Goal: Task Accomplishment & Management: Manage account settings

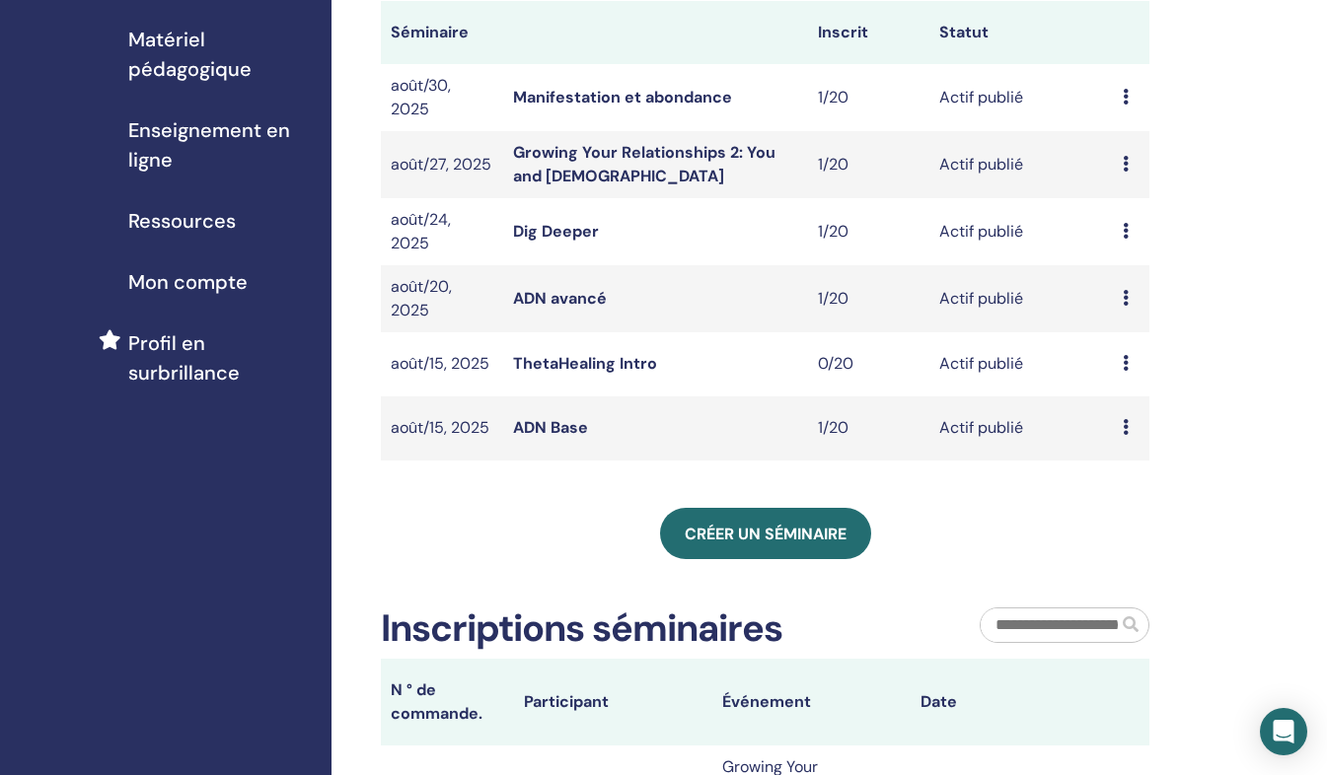
scroll to position [284, 0]
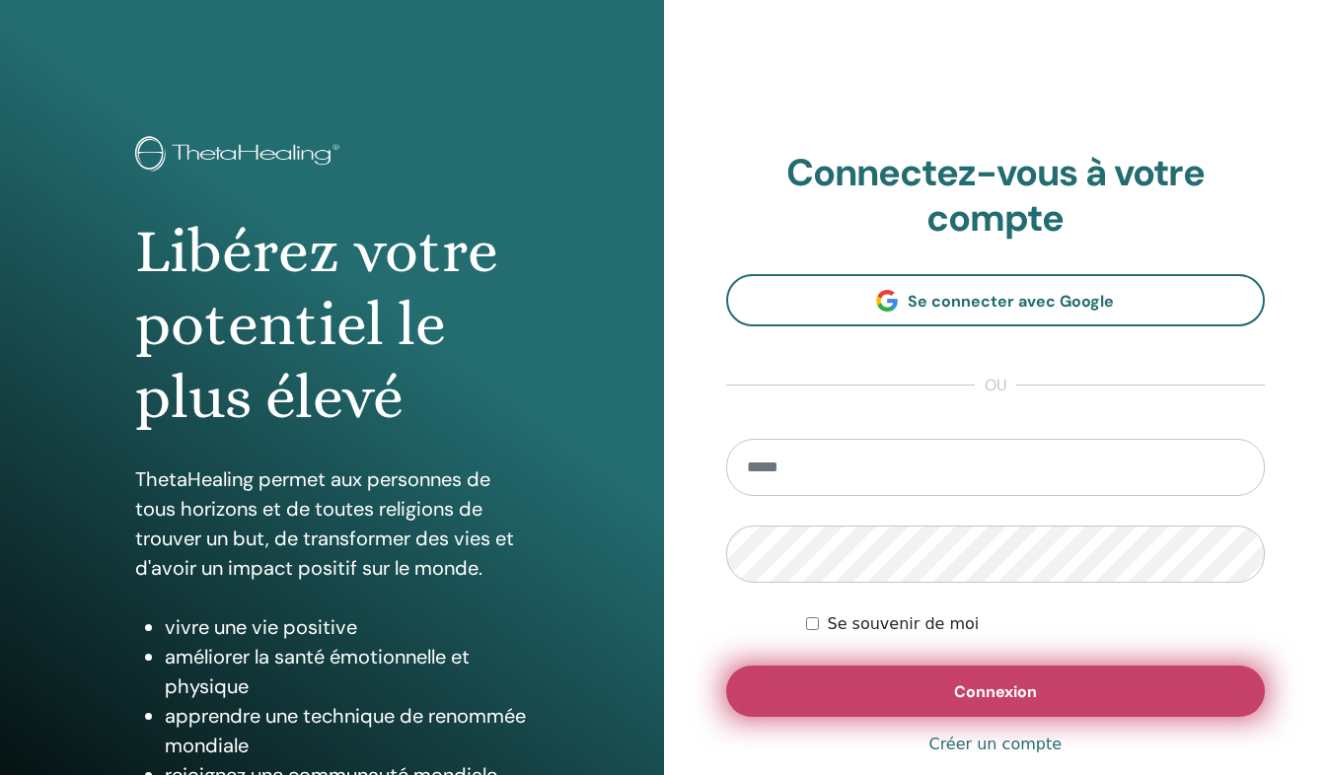
type input "**********"
click at [1000, 690] on span "Connexion" at bounding box center [995, 692] width 83 height 21
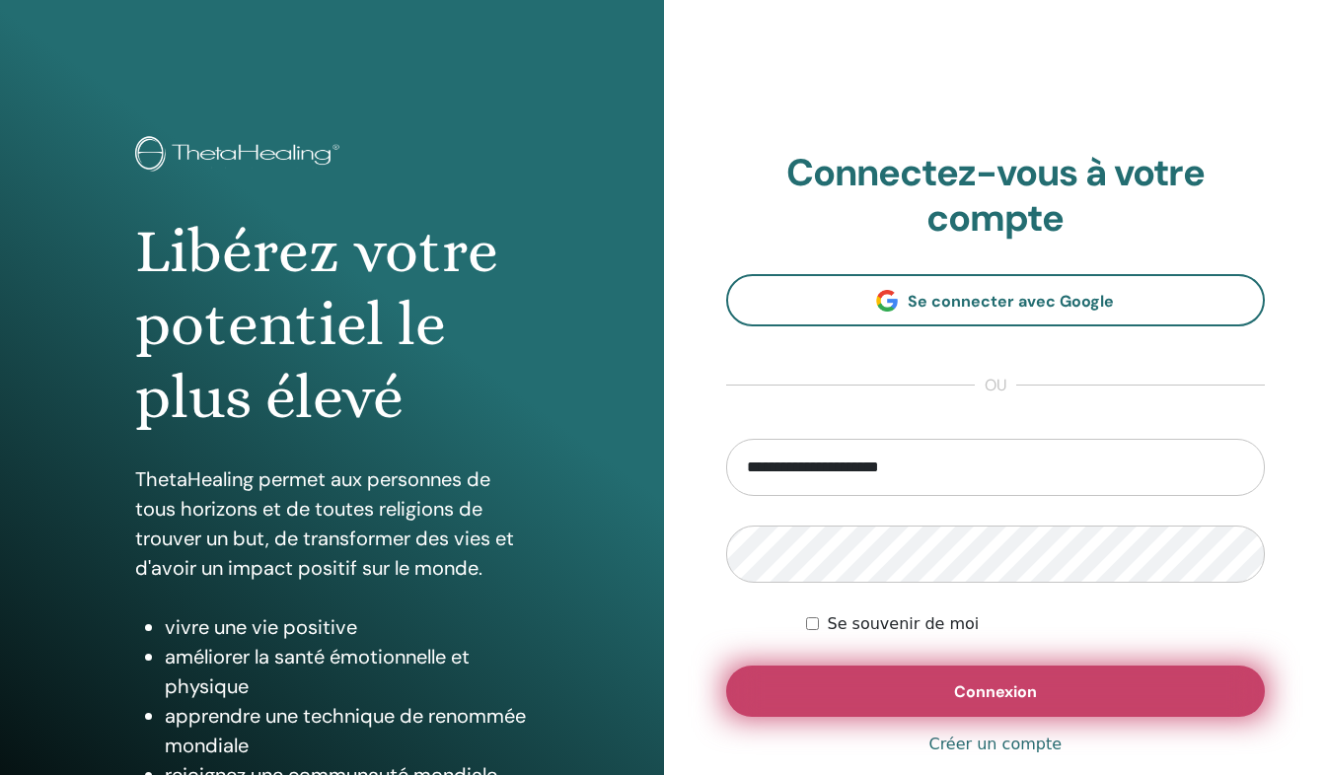
click at [1000, 690] on span "Connexion" at bounding box center [995, 692] width 83 height 21
type input "**********"
click at [821, 689] on button "Connexion" at bounding box center [996, 691] width 540 height 51
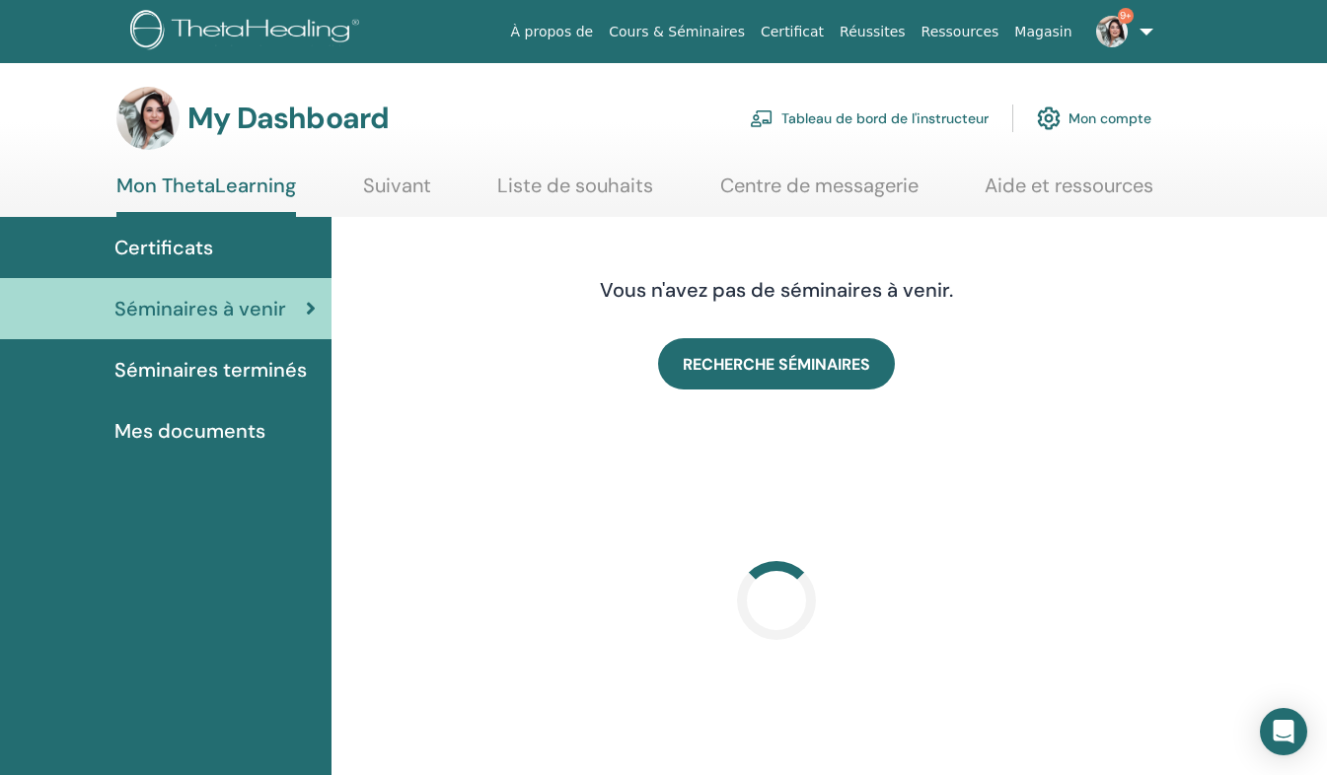
click at [1116, 27] on img at bounding box center [1112, 32] width 32 height 32
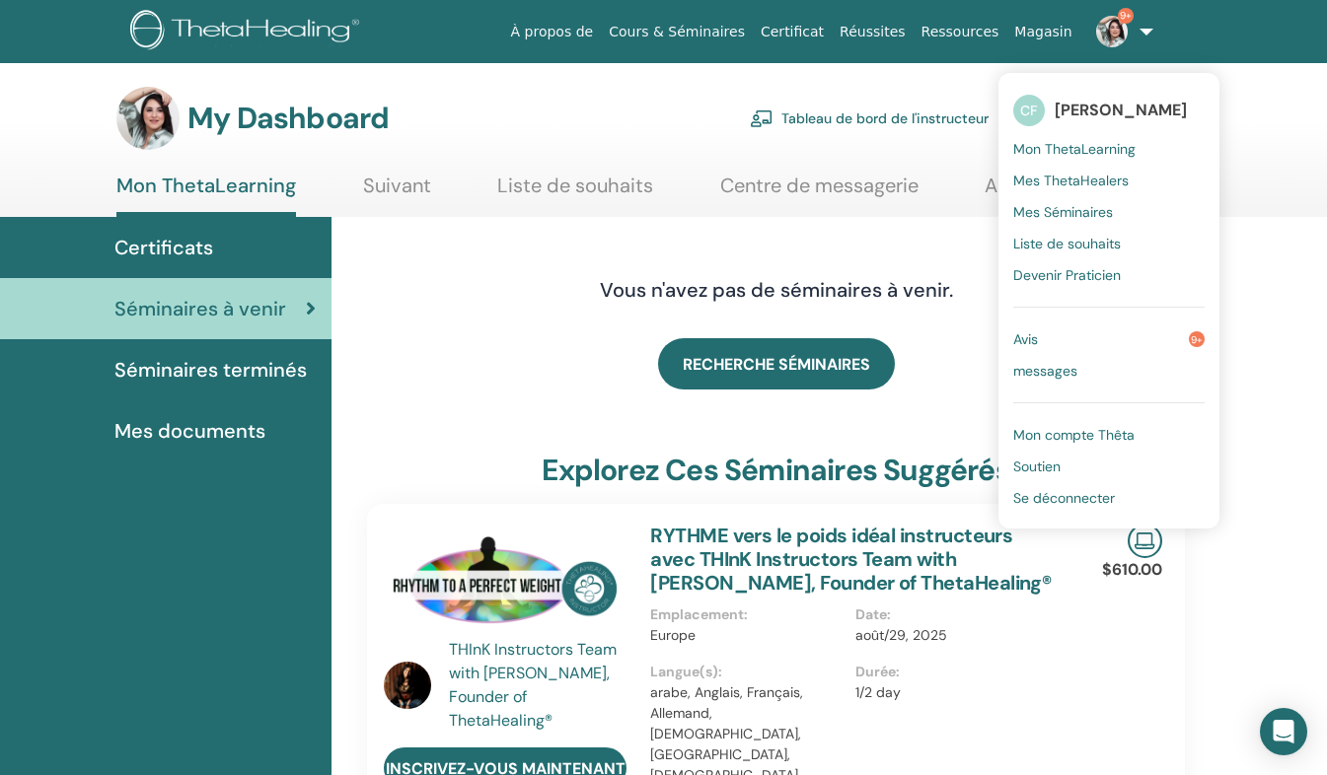
click at [1081, 215] on span "Mes Séminaires" at bounding box center [1063, 212] width 100 height 18
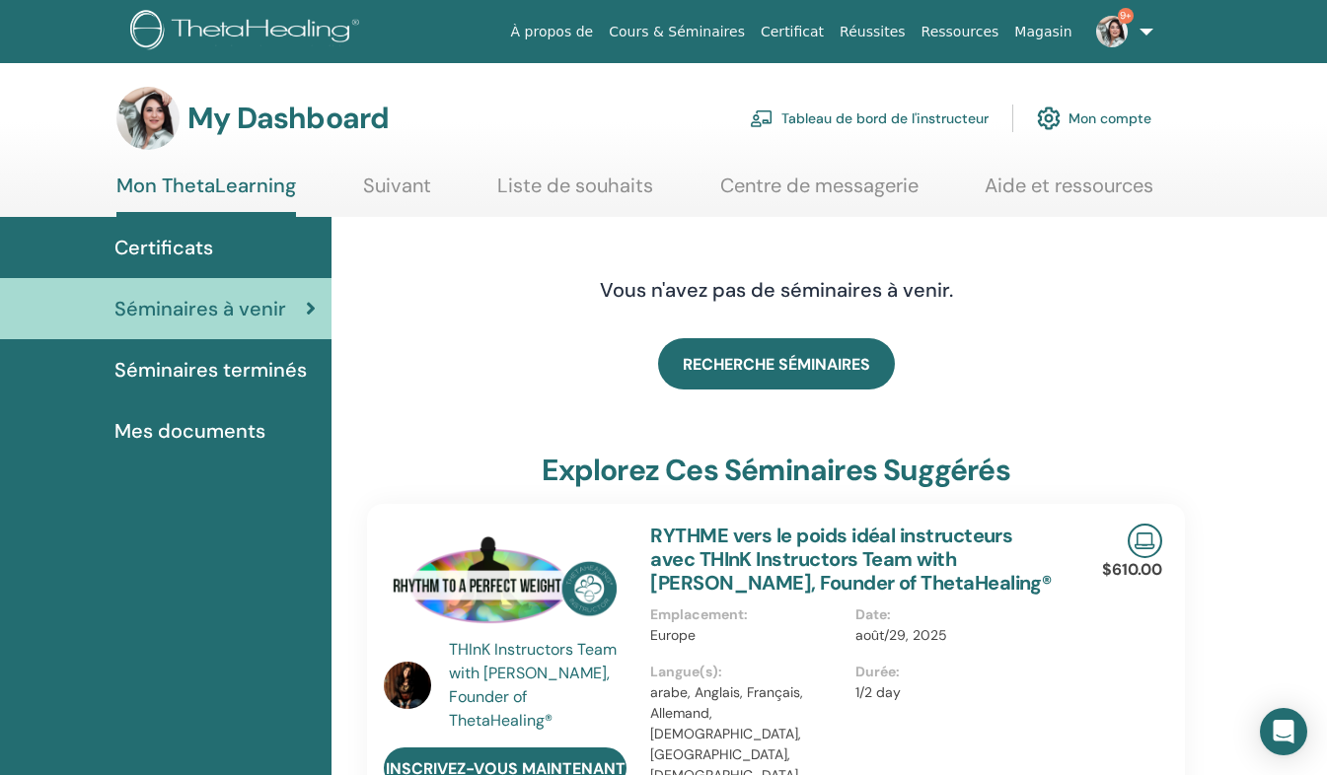
click at [602, 29] on link "À propos de" at bounding box center [552, 32] width 99 height 36
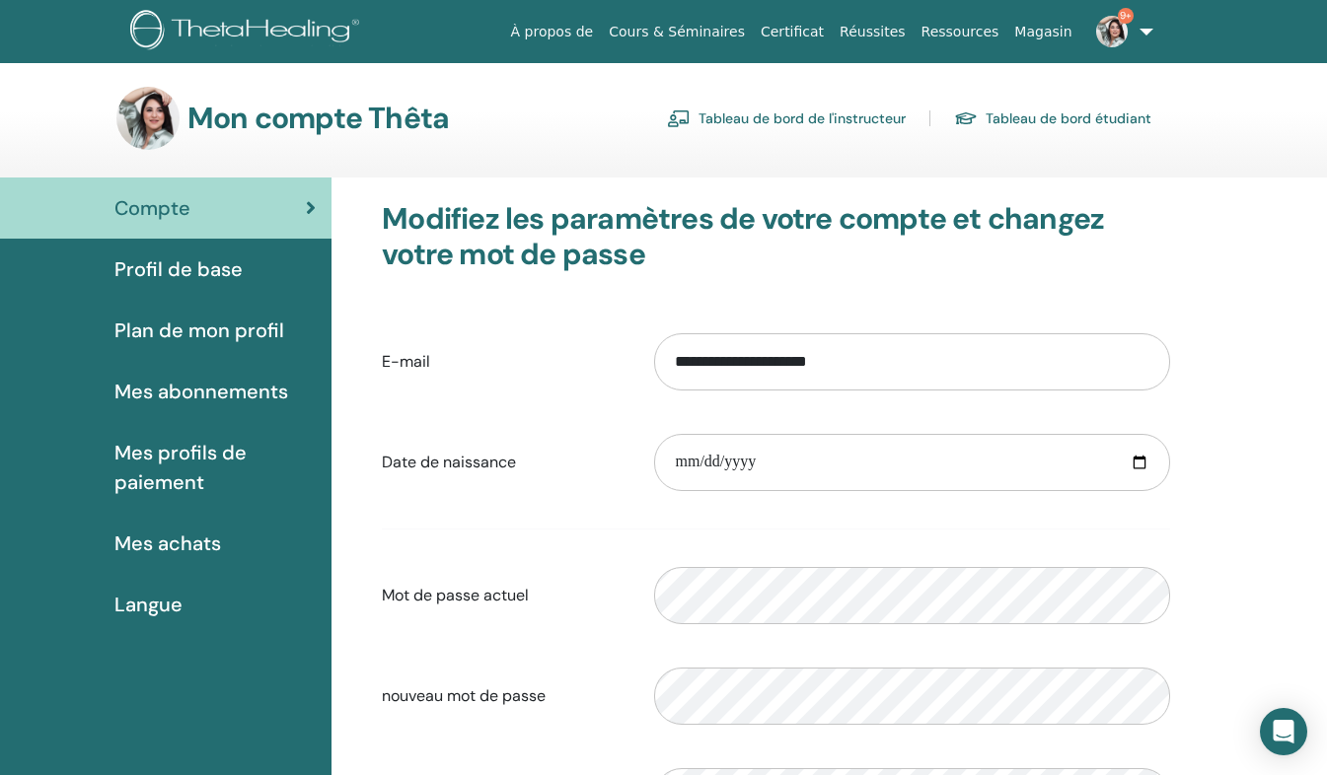
click at [879, 120] on link "Tableau de bord de l'instructeur" at bounding box center [786, 119] width 239 height 32
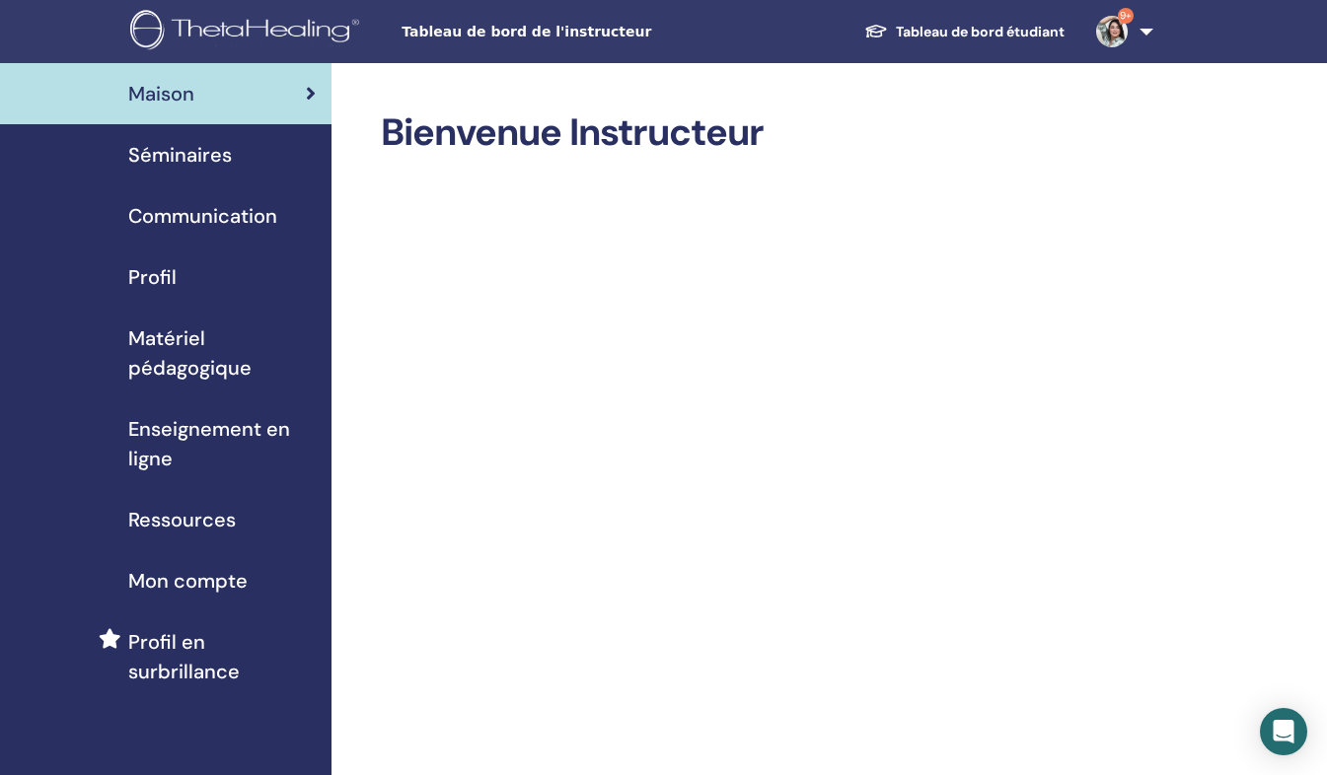
click at [274, 153] on div "Séminaires" at bounding box center [166, 155] width 300 height 30
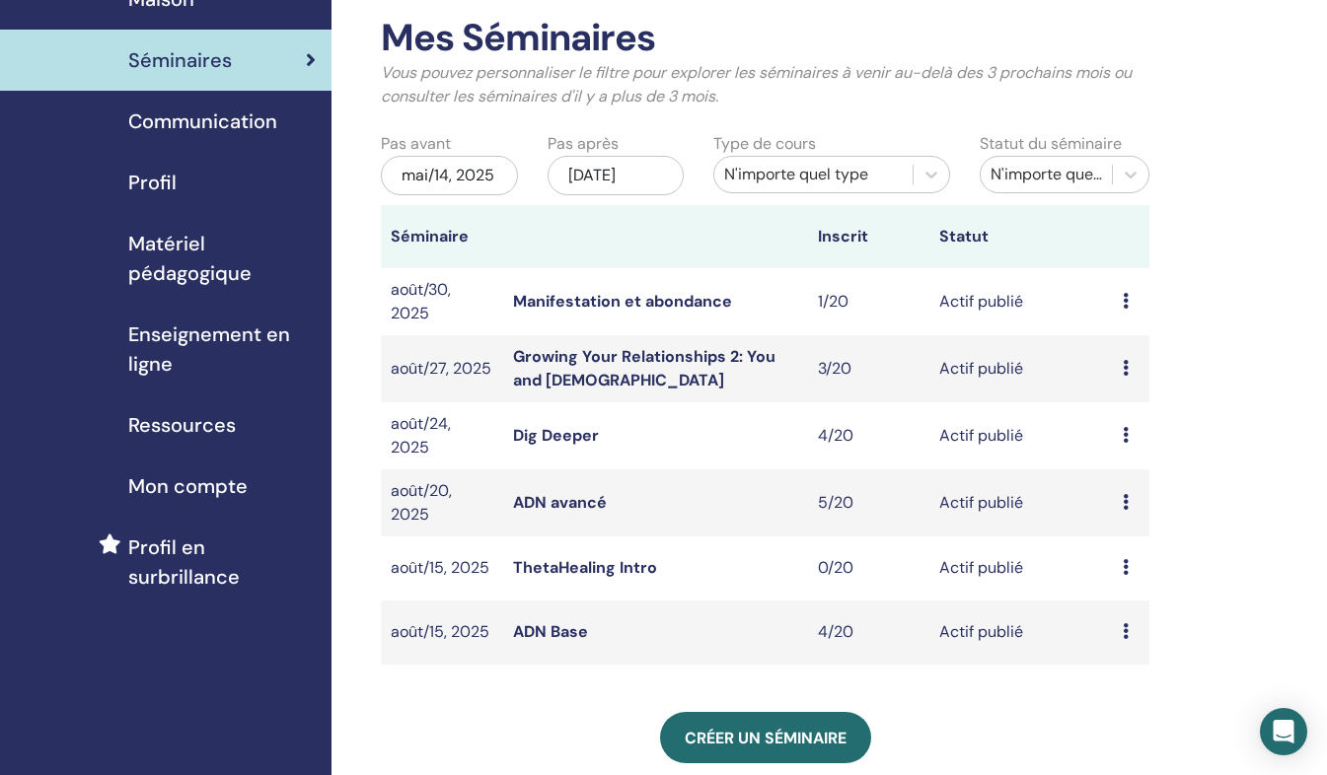
scroll to position [102, 0]
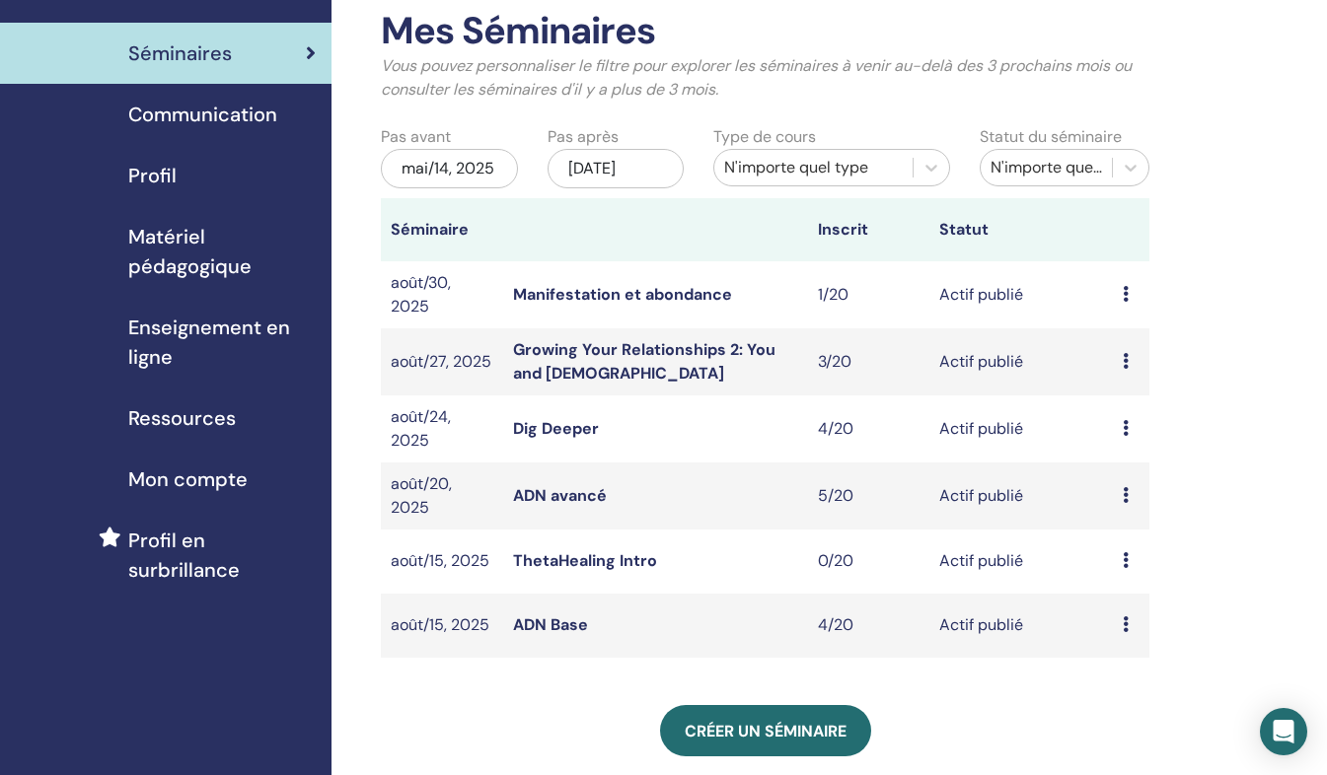
click at [1118, 627] on td "Aperçu Éditer Participants Annuler" at bounding box center [1131, 626] width 36 height 64
click at [1123, 623] on icon at bounding box center [1125, 624] width 6 height 16
click at [1136, 639] on link "Aperçu" at bounding box center [1116, 638] width 53 height 21
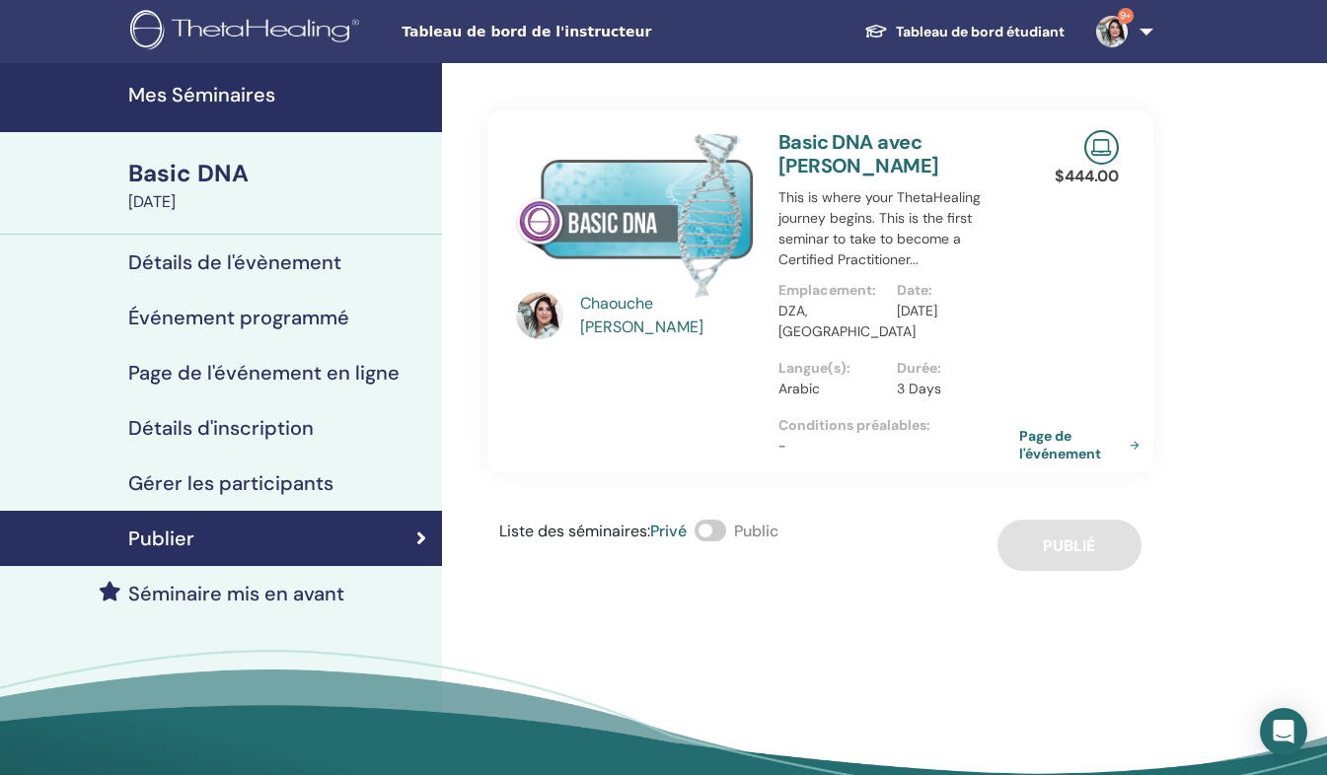
click at [1023, 427] on link "Page de l'événement" at bounding box center [1083, 445] width 128 height 36
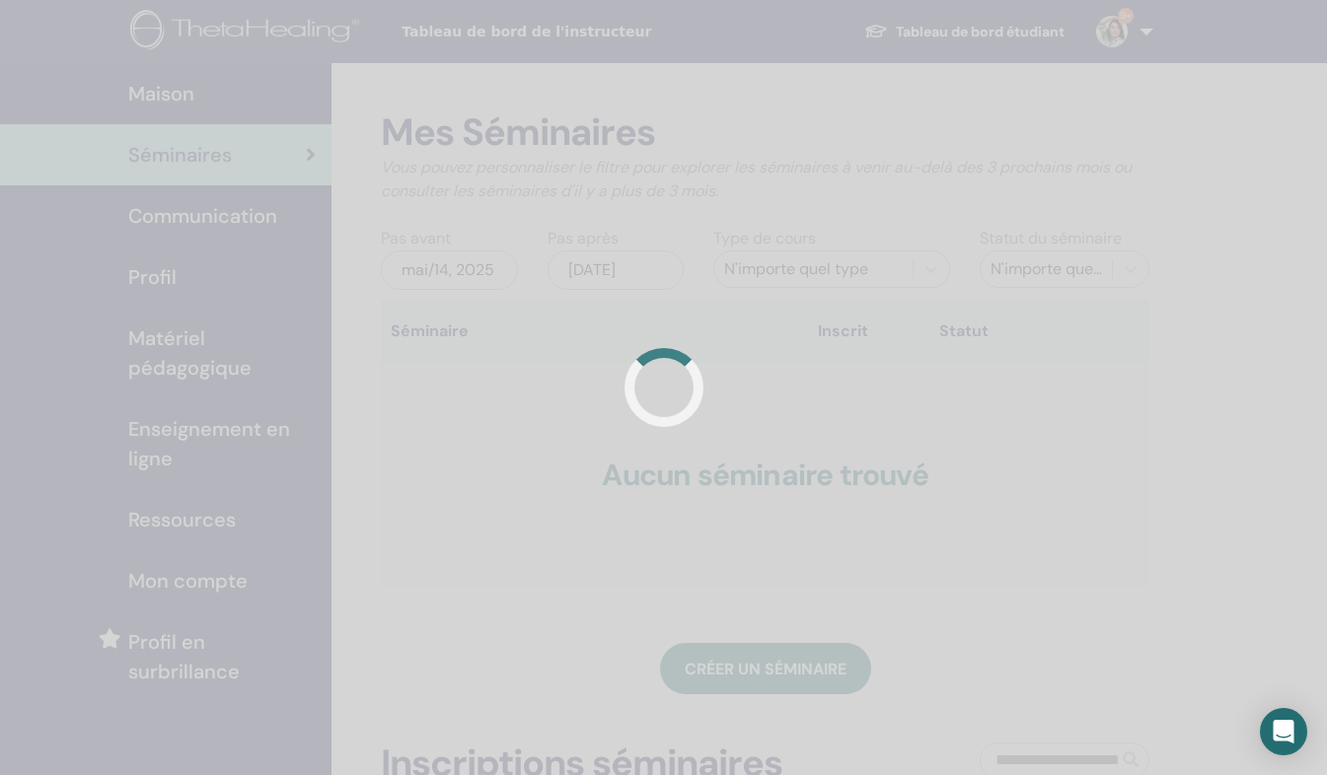
scroll to position [102, 0]
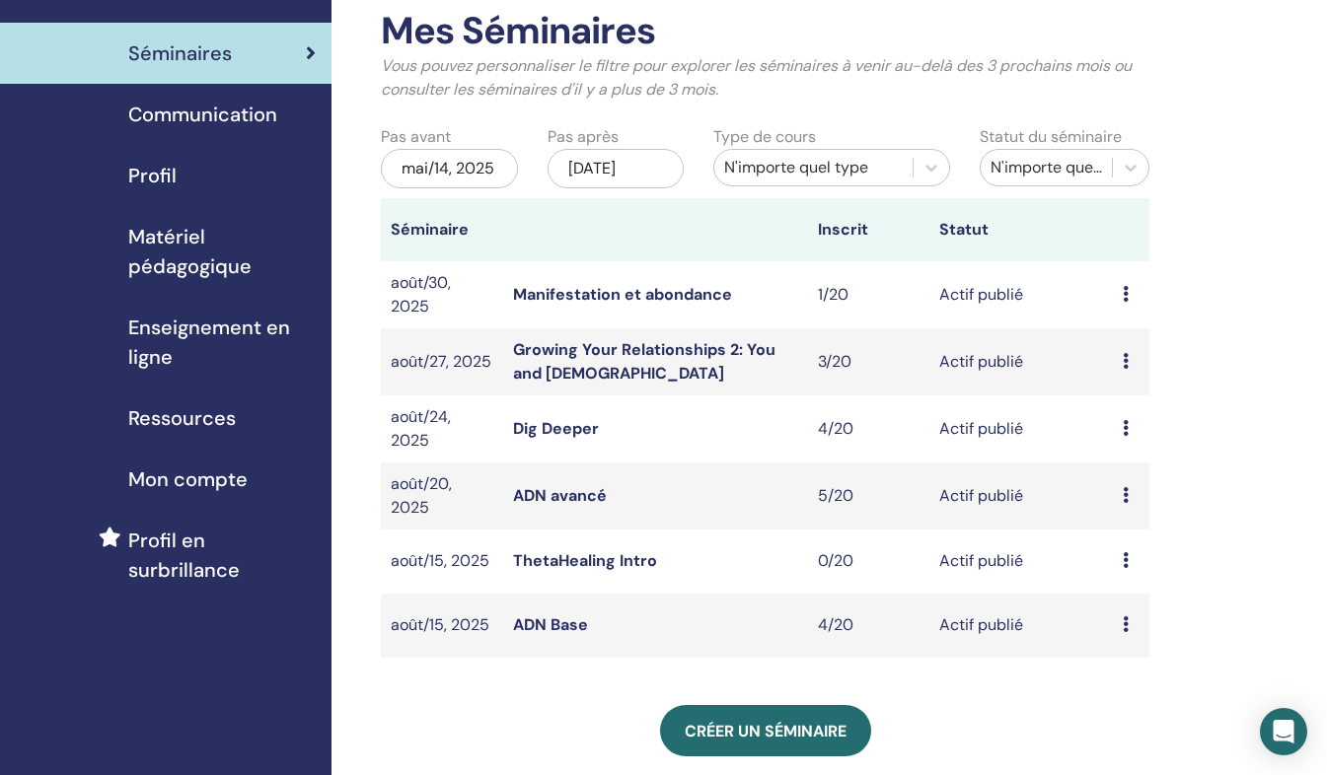
click at [1122, 627] on icon at bounding box center [1125, 624] width 6 height 16
click at [1117, 714] on li "Participants" at bounding box center [1132, 703] width 119 height 30
click at [1127, 620] on icon at bounding box center [1125, 624] width 6 height 16
click at [1113, 696] on link "Participants" at bounding box center [1138, 695] width 88 height 21
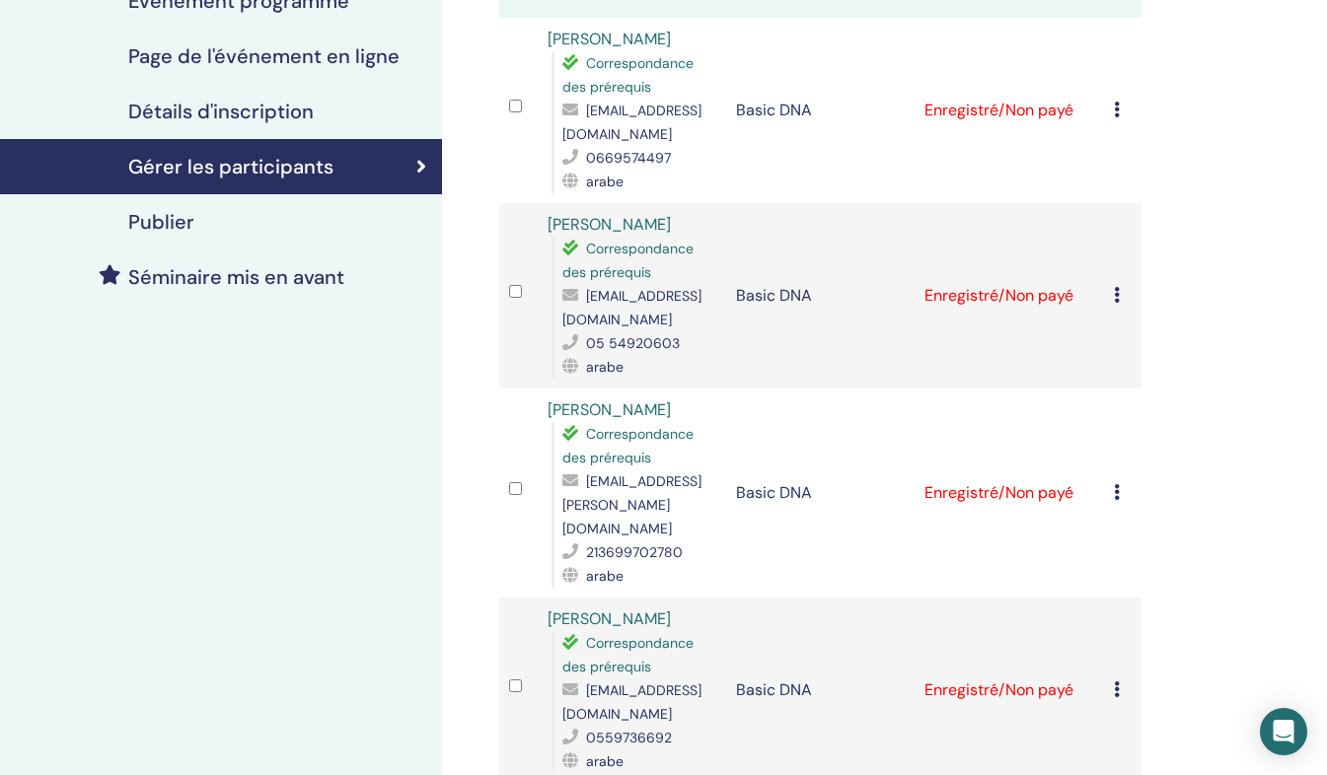
scroll to position [316, 0]
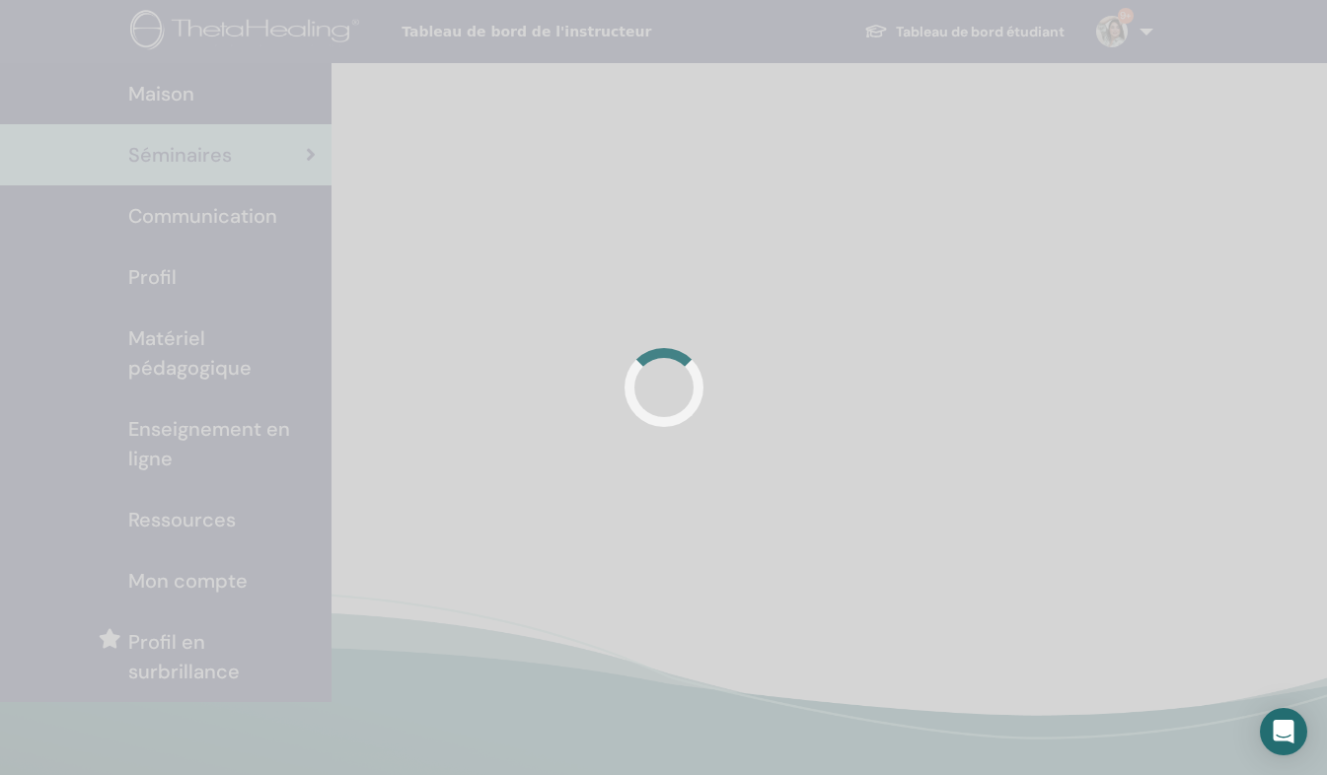
scroll to position [102, 0]
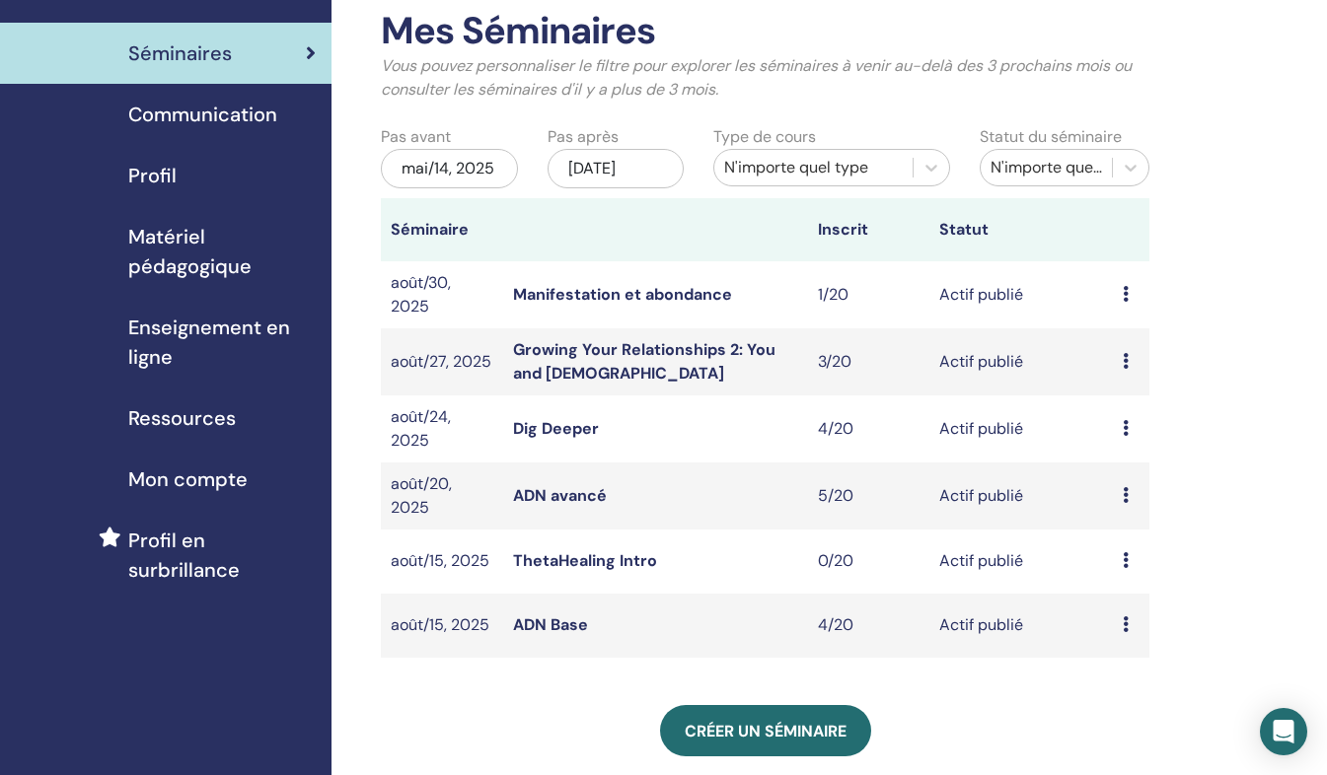
click at [1126, 492] on icon at bounding box center [1125, 495] width 6 height 16
click at [1110, 564] on link "Participants" at bounding box center [1137, 567] width 88 height 21
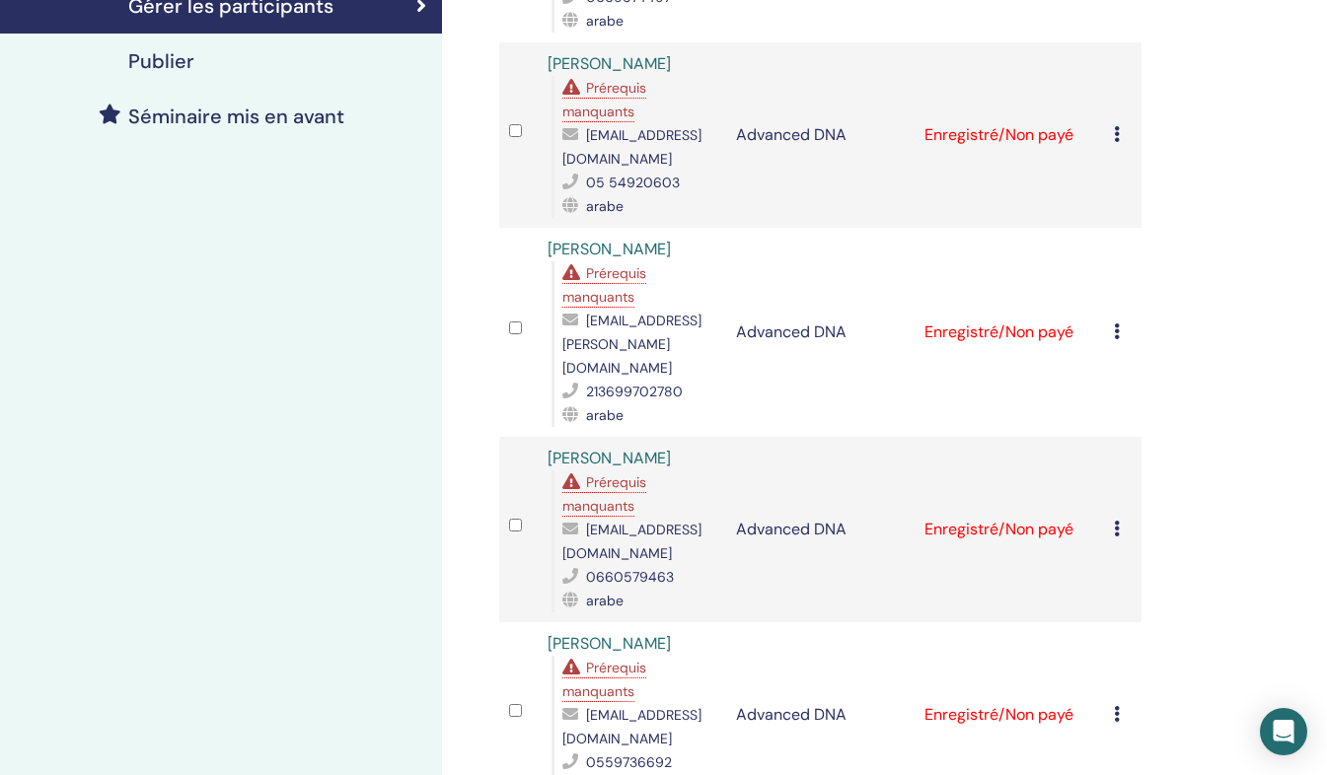
scroll to position [472, 0]
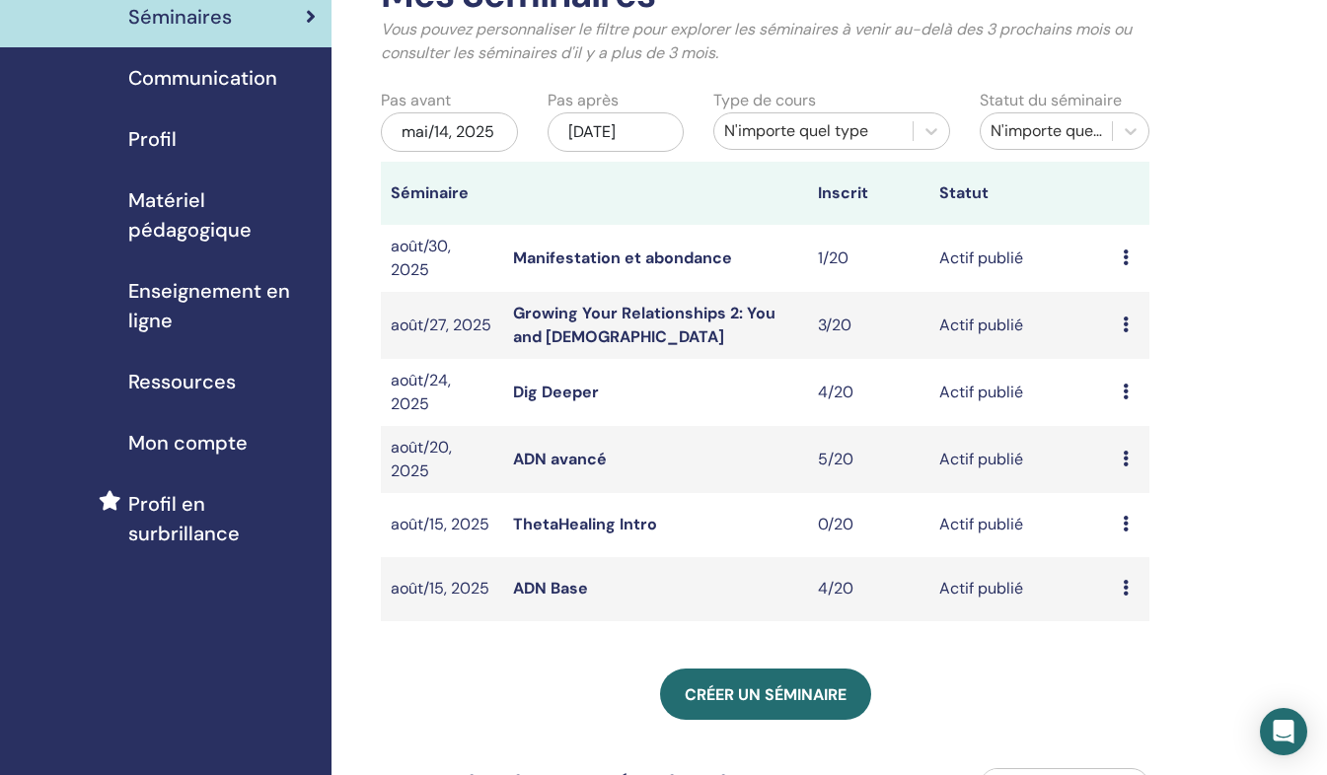
scroll to position [128, 0]
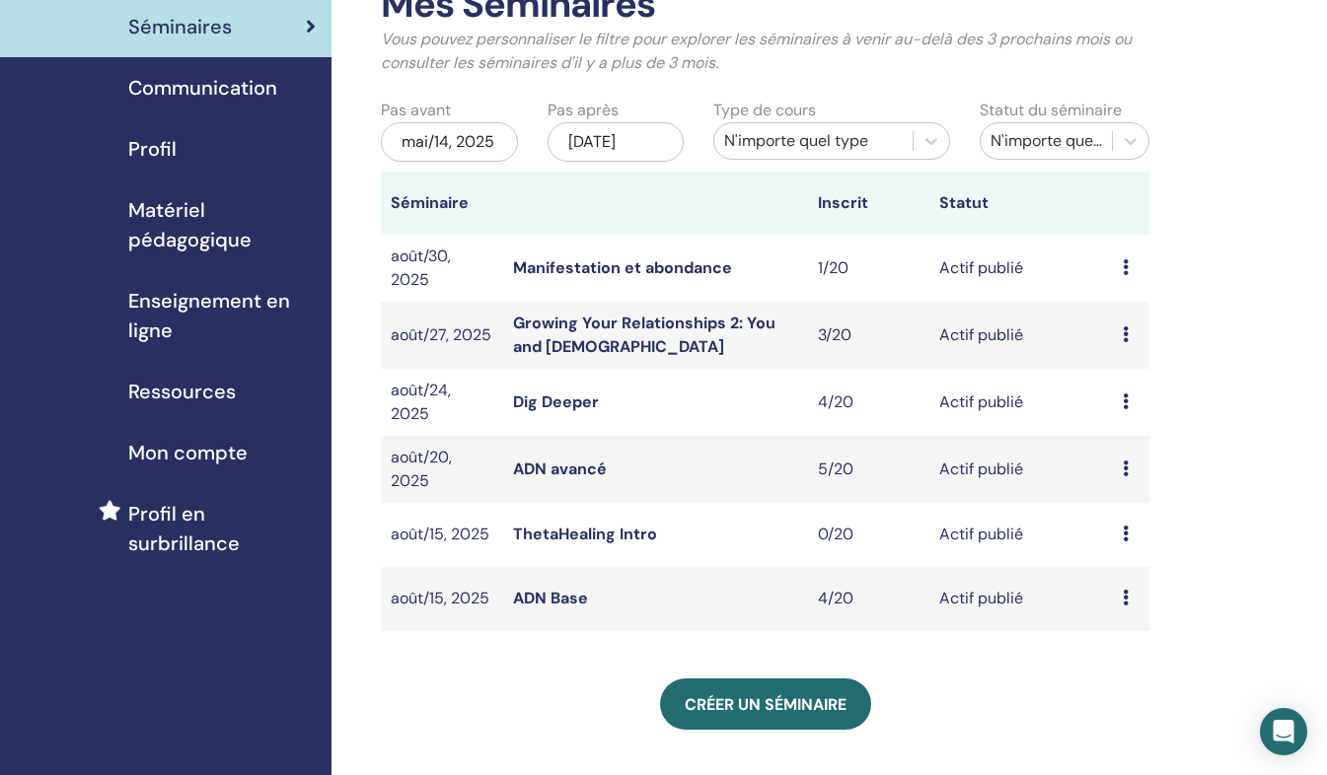
click at [1125, 403] on icon at bounding box center [1125, 402] width 6 height 16
click at [1127, 476] on link "Participants" at bounding box center [1136, 479] width 88 height 21
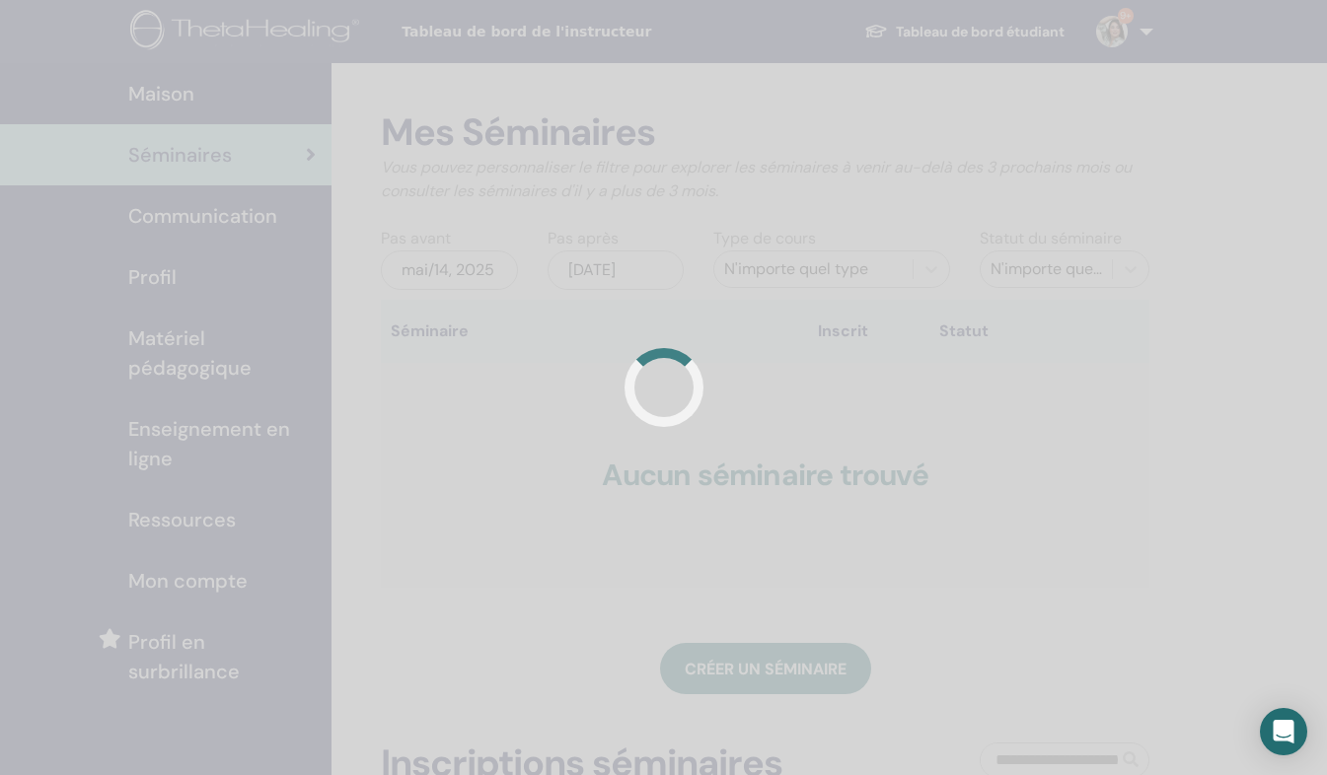
scroll to position [128, 0]
